Goal: Task Accomplishment & Management: Manage account settings

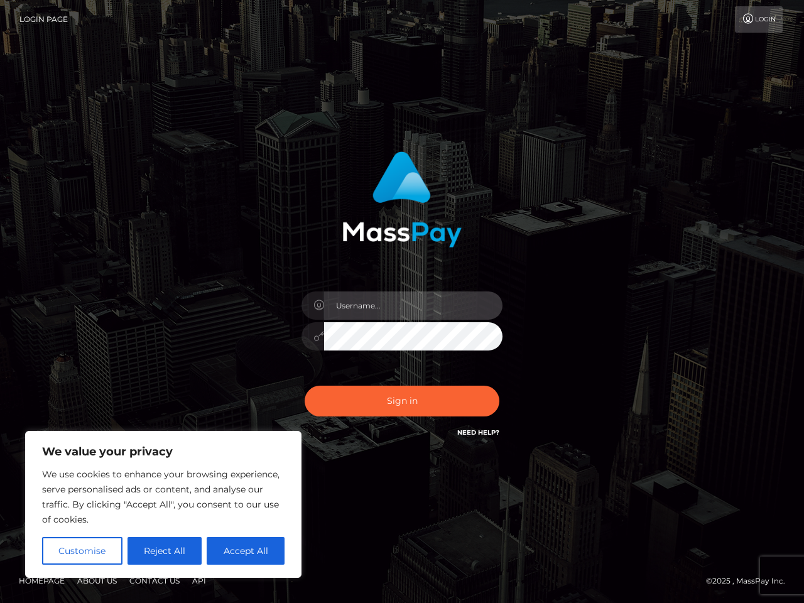
click at [402, 301] on input "text" at bounding box center [413, 305] width 178 height 28
click at [82, 551] on button "Customise" at bounding box center [82, 551] width 80 height 28
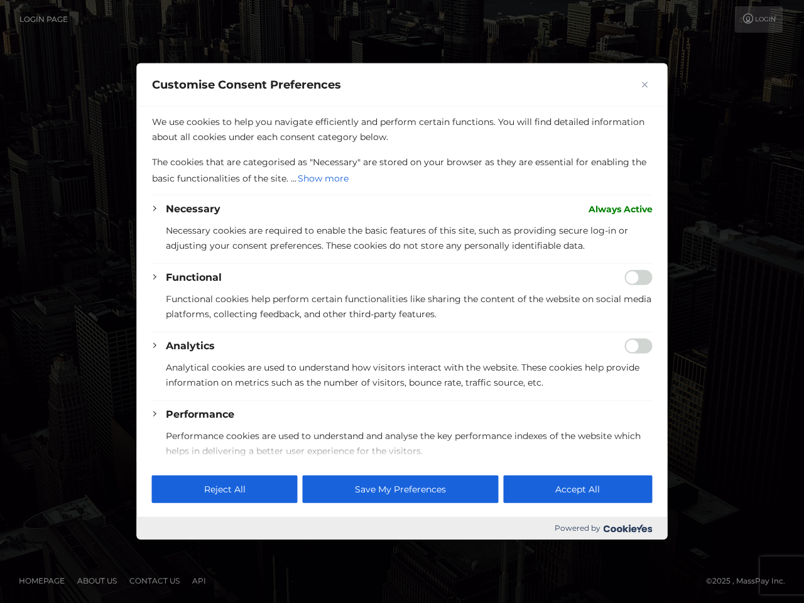
click at [164, 551] on body "We value your privacy We use cookies to enhance your browsing experience, serve…" at bounding box center [402, 301] width 804 height 603
click at [245, 144] on p "We use cookies to help you navigate efficiently and perform certain functions. …" at bounding box center [402, 129] width 500 height 30
click at [402, 263] on div "Necessary Always Active Necessary cookies are required to enable the basic feat…" at bounding box center [409, 233] width 487 height 62
